Goal: Navigation & Orientation: Find specific page/section

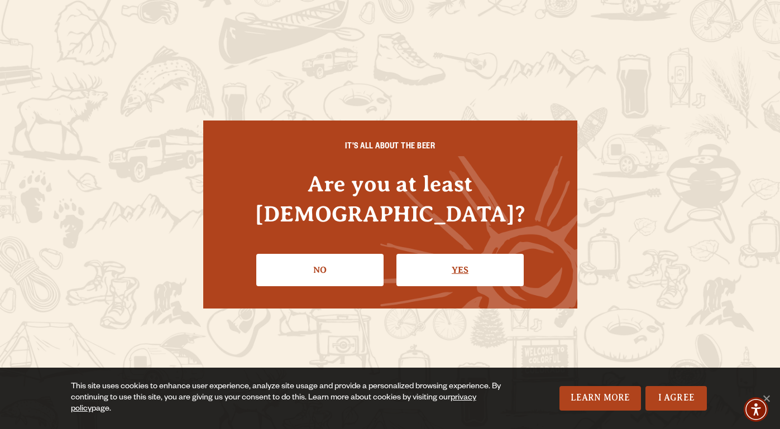
click at [476, 254] on link "Yes" at bounding box center [459, 270] width 127 height 32
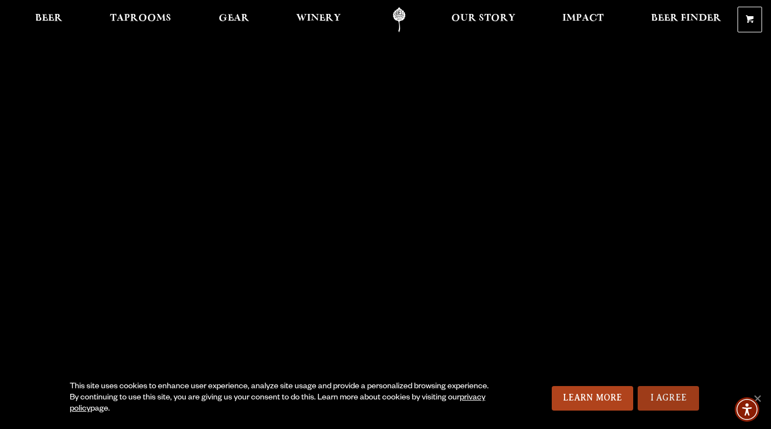
click at [656, 398] on link "I Agree" at bounding box center [668, 398] width 61 height 25
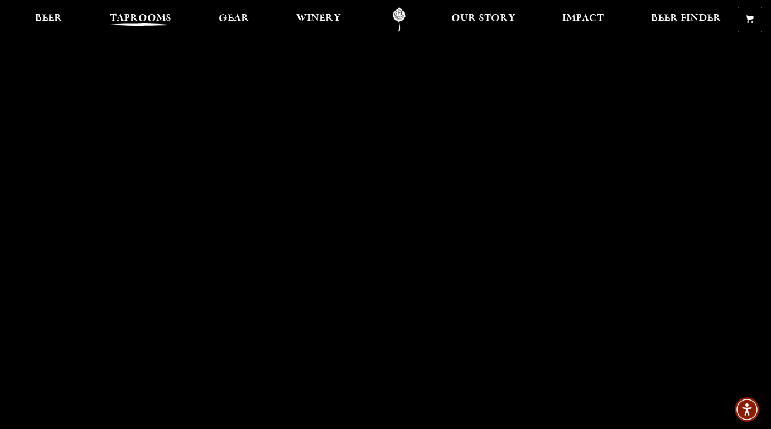
click at [133, 15] on span "Taprooms" at bounding box center [140, 18] width 61 height 9
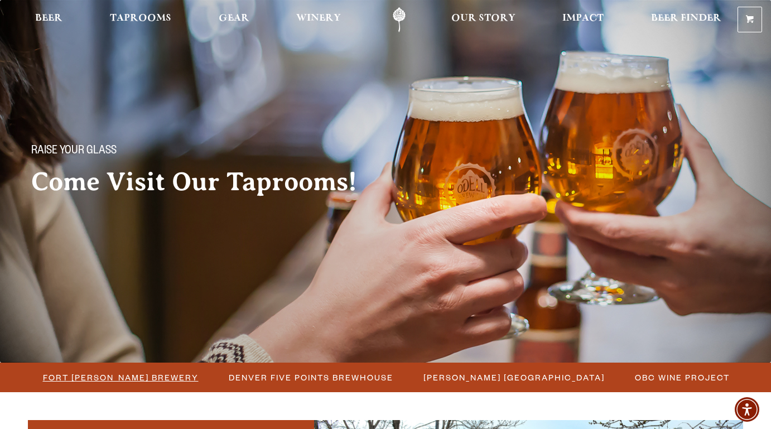
click at [148, 378] on span "Fort [PERSON_NAME] Brewery" at bounding box center [121, 378] width 156 height 16
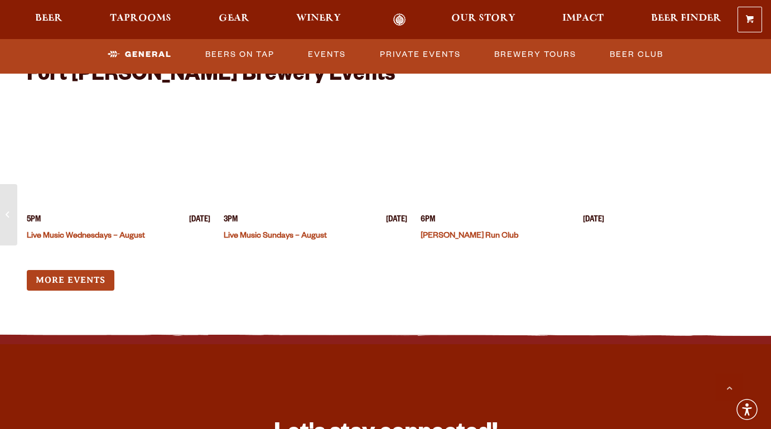
scroll to position [2144, 0]
